Goal: Information Seeking & Learning: Understand process/instructions

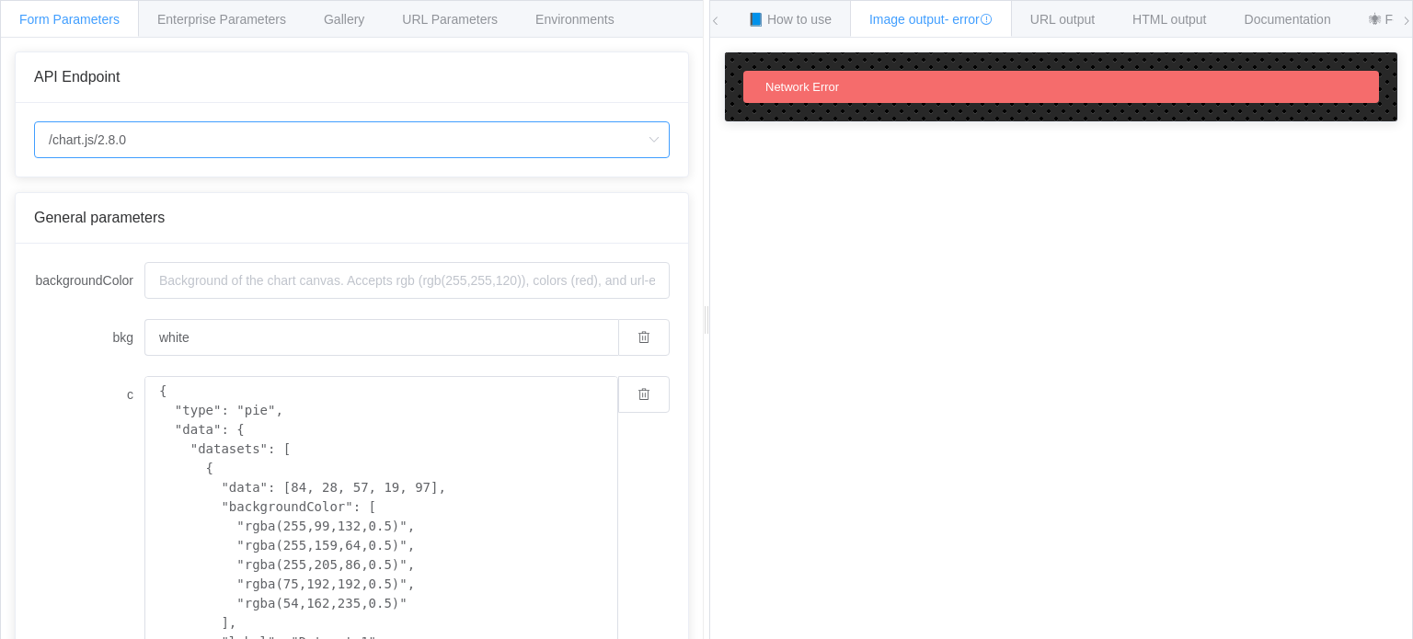
click at [213, 140] on input "/chart.js/2.8.0" at bounding box center [352, 139] width 636 height 37
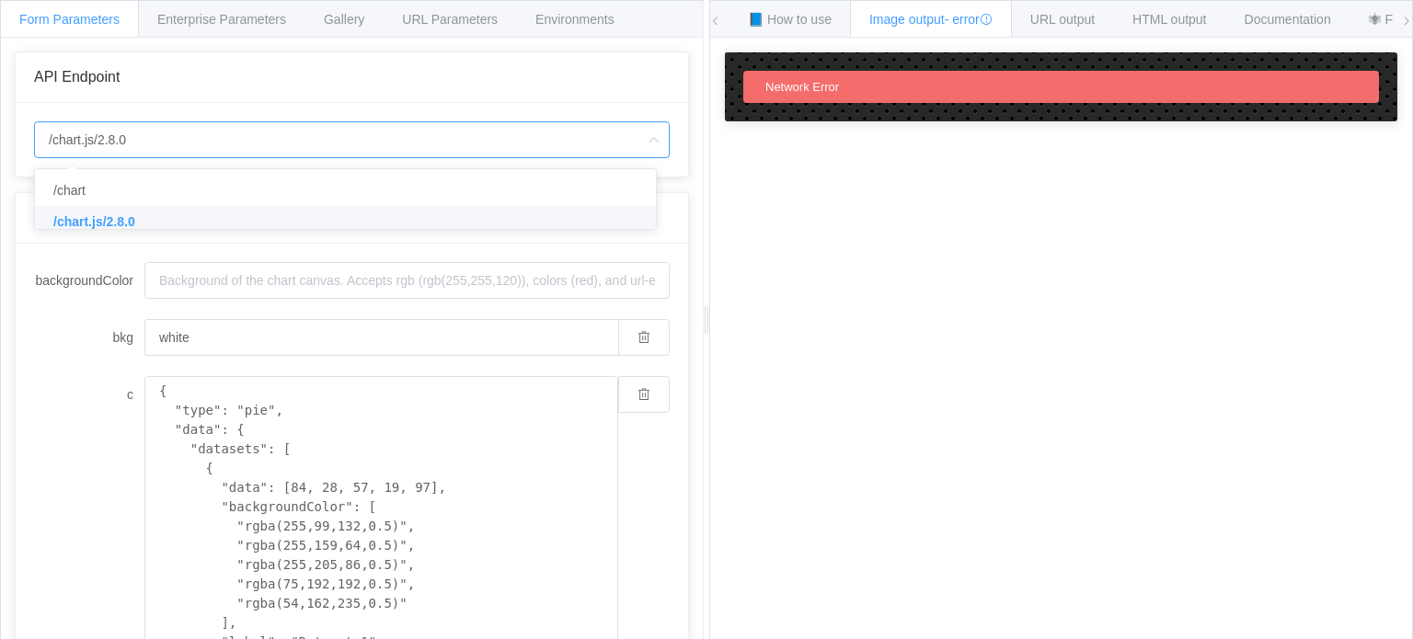
click at [125, 220] on span "/chart.js/2.8.0" at bounding box center [94, 221] width 82 height 15
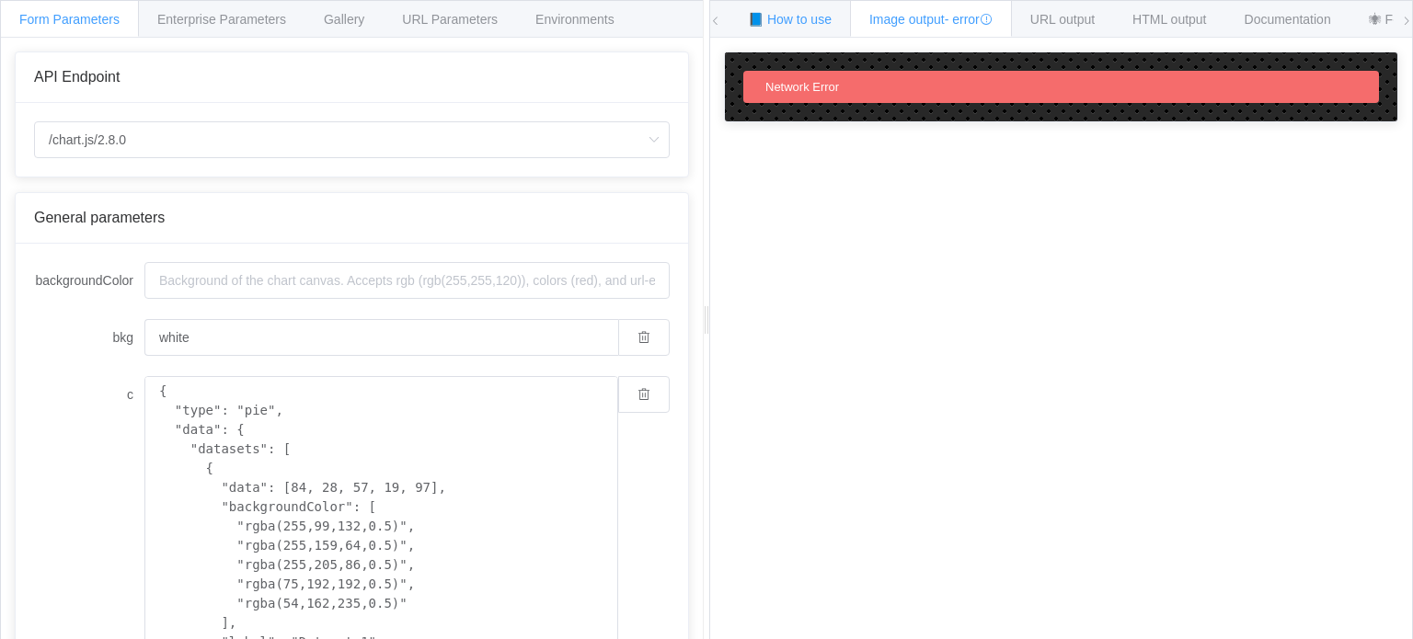
click at [760, 24] on span "📘 How to use" at bounding box center [790, 19] width 84 height 15
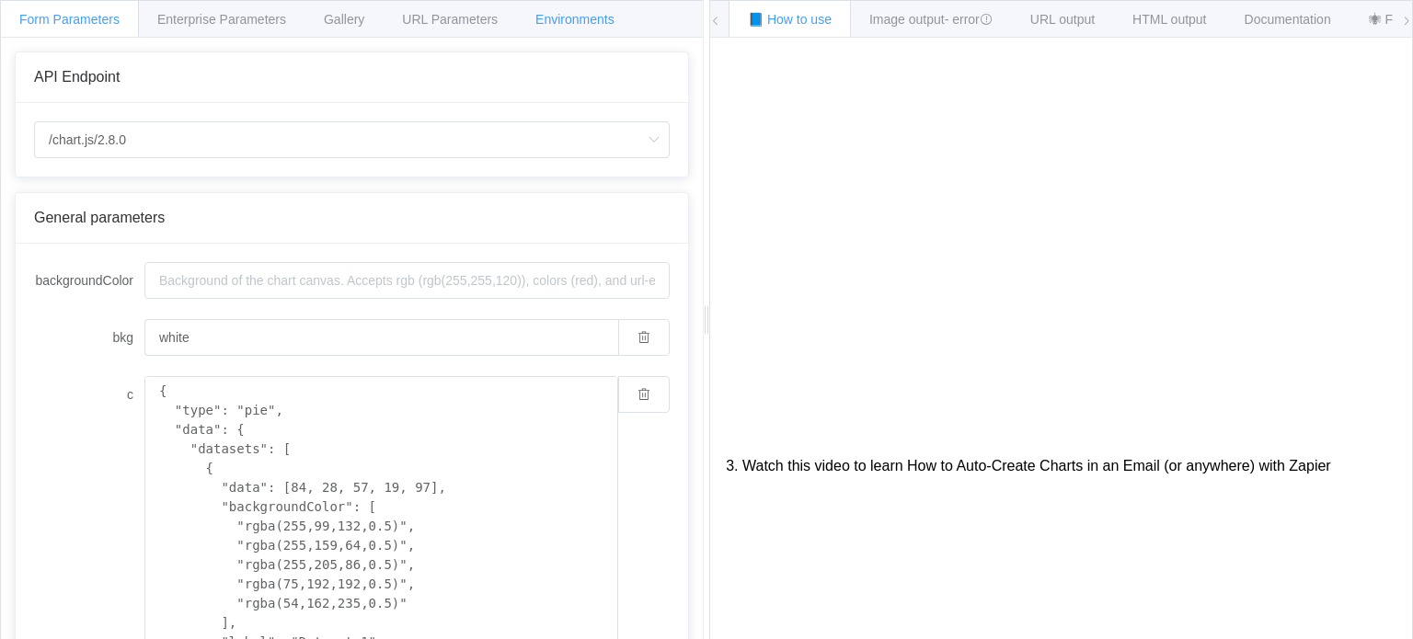
click at [541, 25] on span "Environments" at bounding box center [574, 19] width 79 height 15
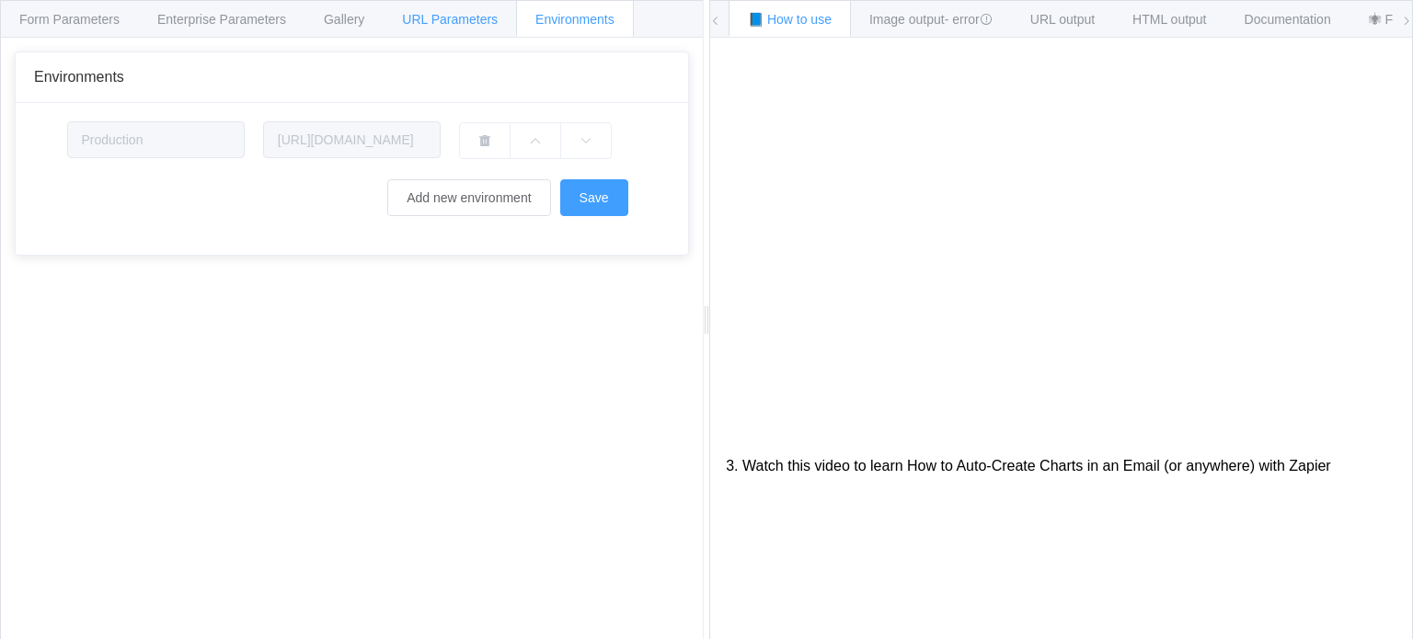
click at [458, 20] on span "URL Parameters" at bounding box center [450, 19] width 96 height 15
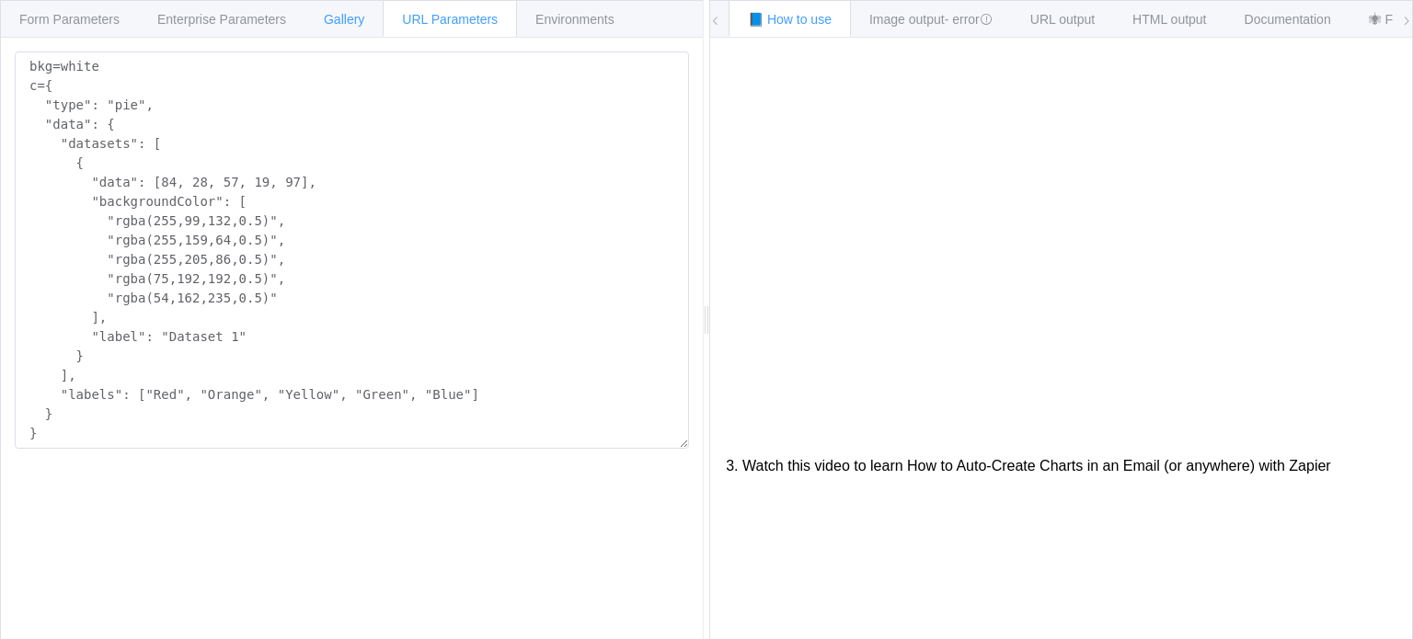
click at [342, 14] on span "Gallery" at bounding box center [344, 19] width 40 height 15
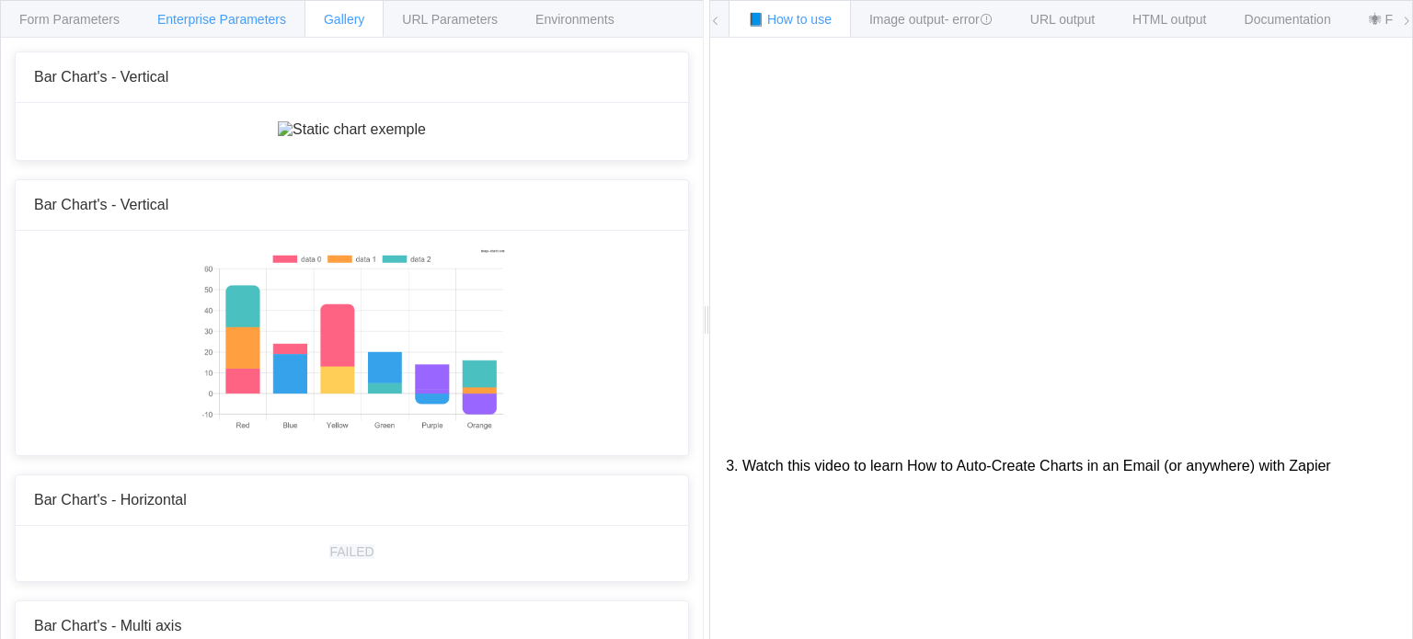
click at [247, 25] on span "Enterprise Parameters" at bounding box center [221, 19] width 129 height 15
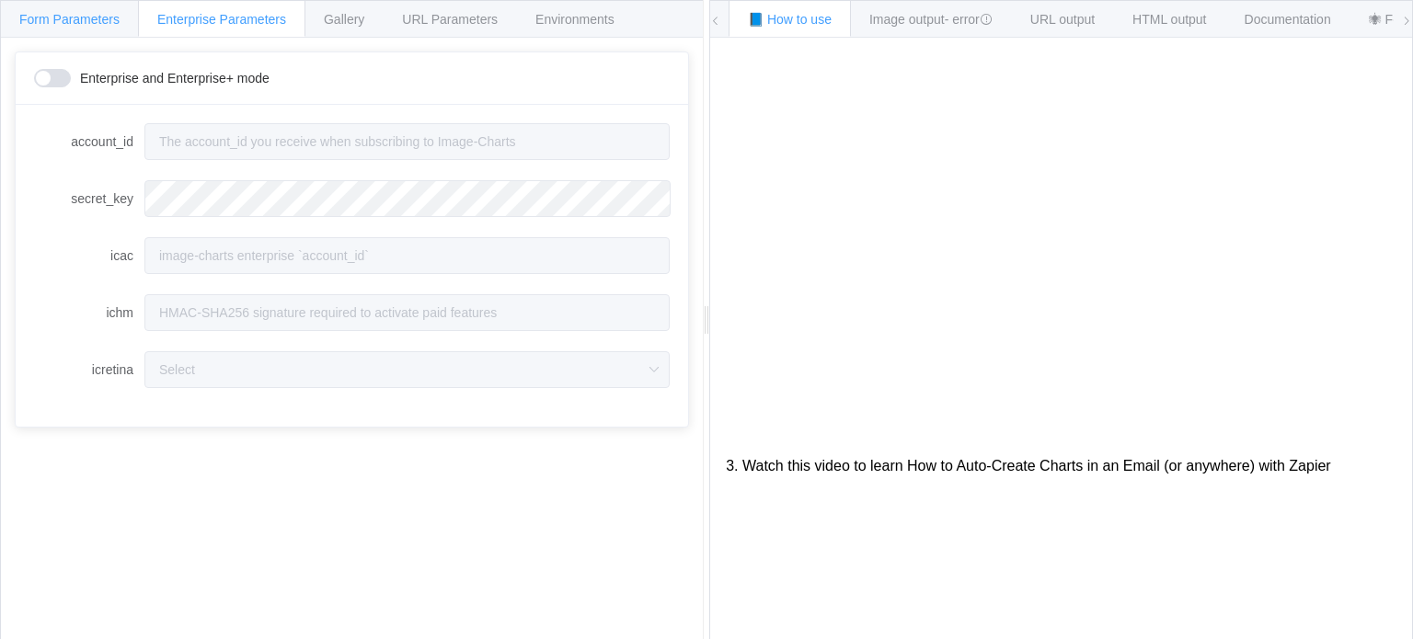
click at [65, 28] on div "Form Parameters" at bounding box center [69, 18] width 139 height 37
